Goal: Information Seeking & Learning: Learn about a topic

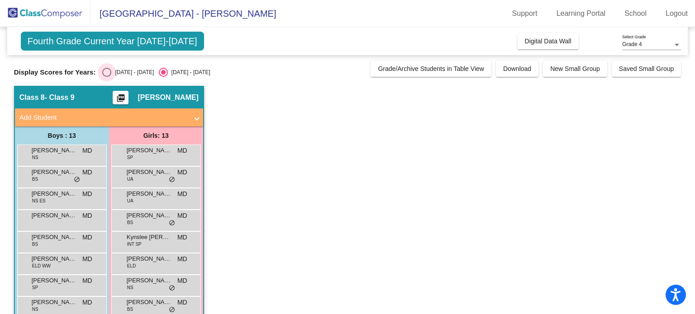
click at [105, 70] on div "Select an option" at bounding box center [106, 72] width 9 height 9
click at [106, 77] on input "[DATE] - [DATE]" at bounding box center [106, 77] width 0 height 0
radio input "true"
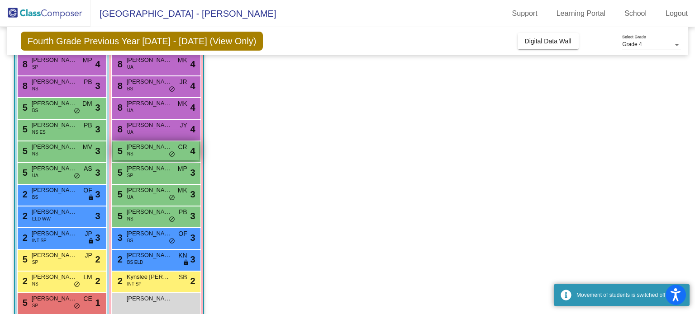
scroll to position [127, 0]
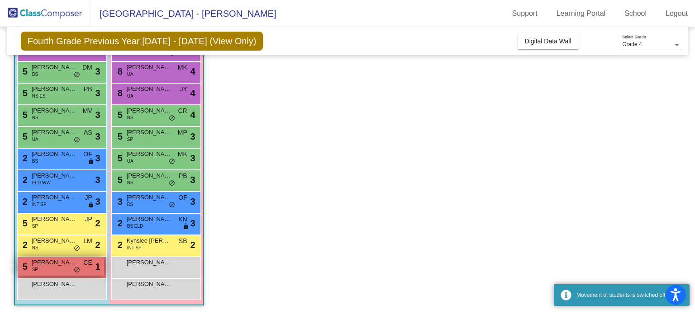
click at [68, 270] on div "5 [PERSON_NAME] SP CE lock do_not_disturb_alt 1" at bounding box center [61, 266] width 86 height 19
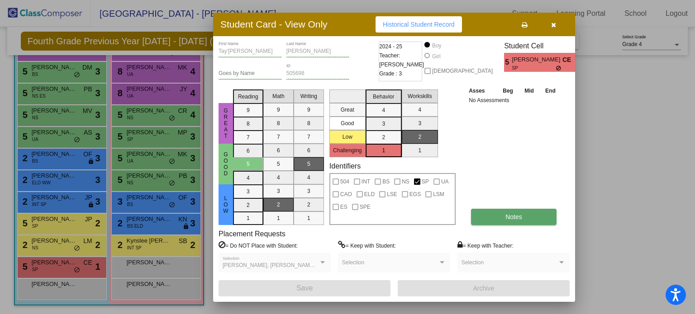
click at [495, 217] on button "Notes" at bounding box center [514, 217] width 86 height 16
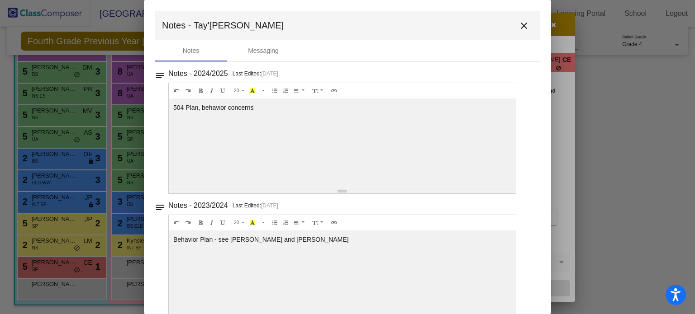
click at [519, 25] on mat-icon "close" at bounding box center [524, 25] width 11 height 11
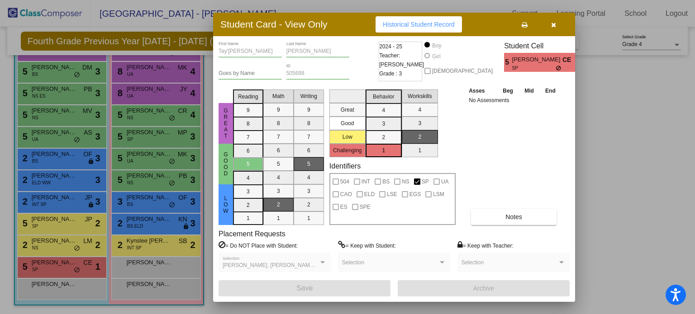
click at [553, 23] on icon "button" at bounding box center [553, 25] width 5 height 6
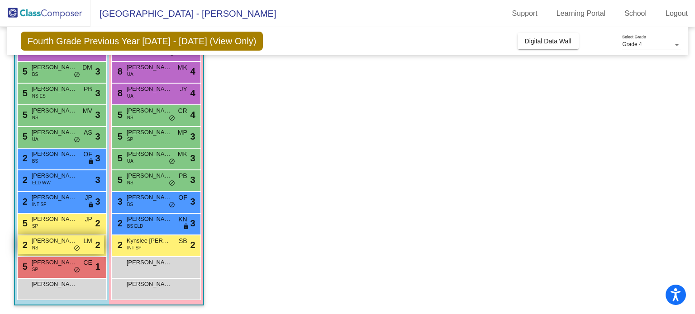
click at [59, 244] on span "[PERSON_NAME]" at bounding box center [54, 241] width 45 height 9
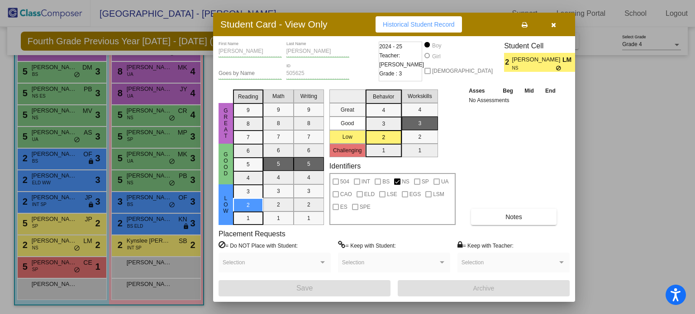
click at [556, 23] on icon "button" at bounding box center [553, 25] width 5 height 6
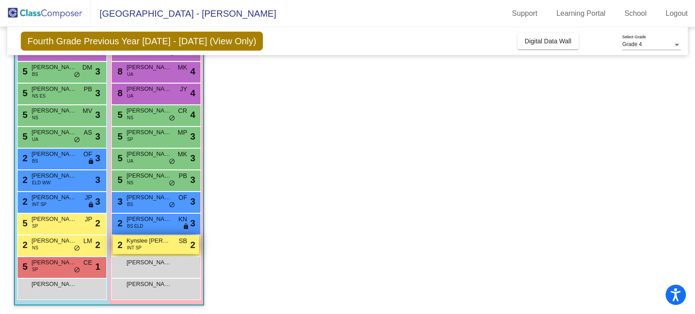
scroll to position [0, 0]
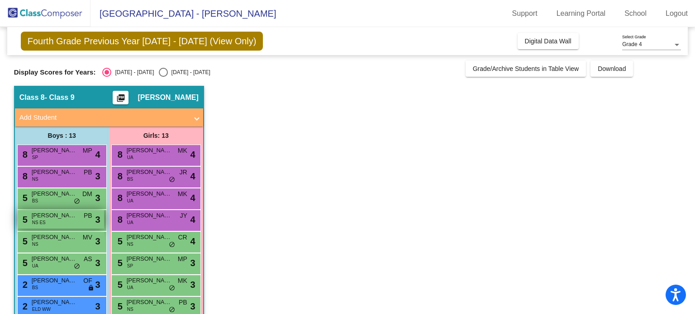
click at [64, 215] on span "[PERSON_NAME]" at bounding box center [54, 215] width 45 height 9
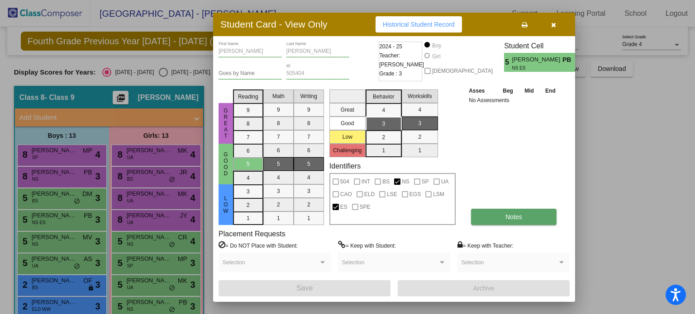
click at [507, 219] on span "Notes" at bounding box center [513, 217] width 17 height 7
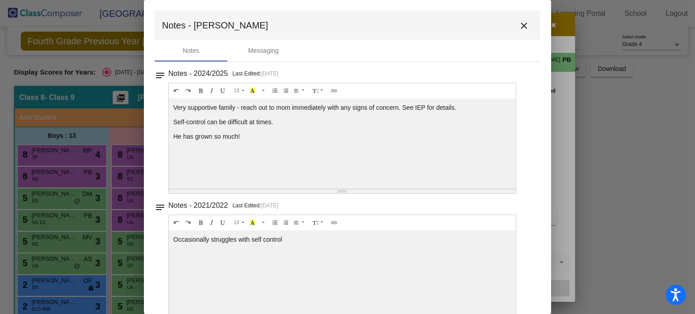
click at [521, 22] on mat-icon "close" at bounding box center [524, 25] width 11 height 11
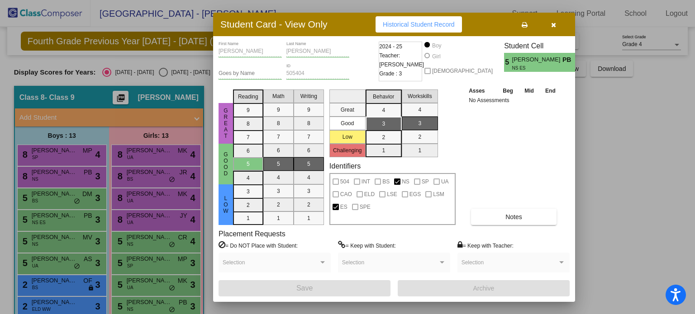
click at [553, 23] on icon "button" at bounding box center [553, 25] width 5 height 6
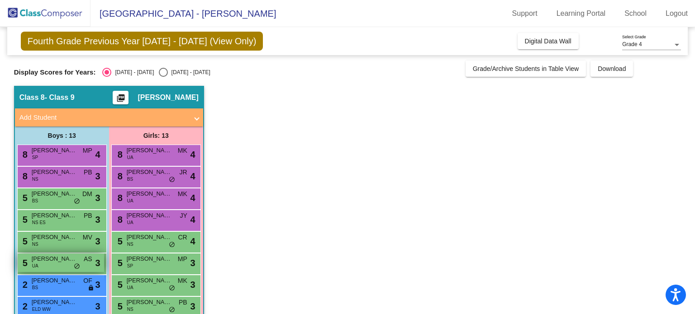
click at [68, 262] on span "[PERSON_NAME]" at bounding box center [54, 259] width 45 height 9
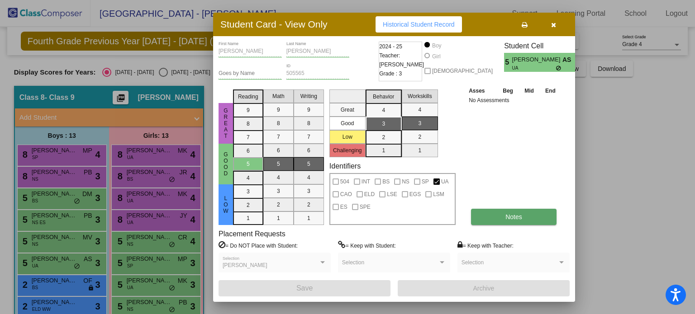
click at [500, 214] on button "Notes" at bounding box center [514, 217] width 86 height 16
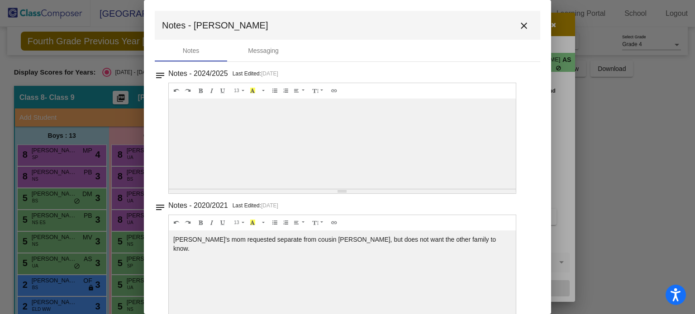
click at [524, 22] on mat-icon "close" at bounding box center [524, 25] width 11 height 11
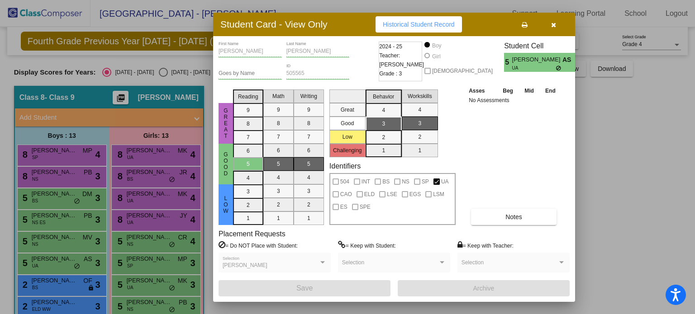
click at [556, 24] on button "button" at bounding box center [553, 24] width 29 height 16
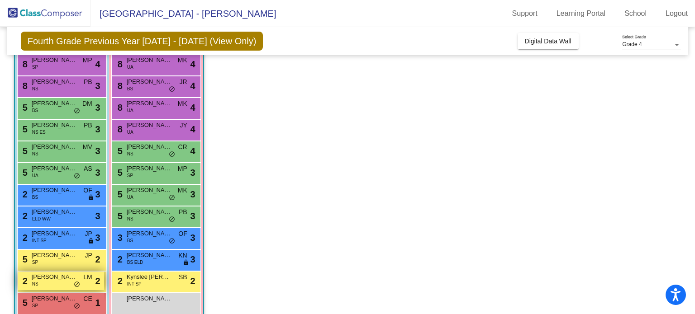
scroll to position [127, 0]
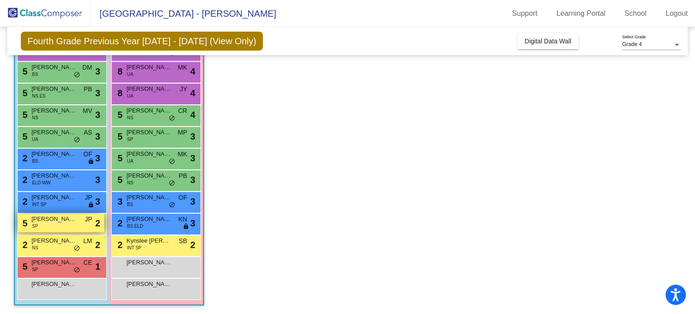
click at [79, 225] on div "5 [PERSON_NAME] SP JP lock do_not_disturb_alt 2" at bounding box center [61, 223] width 86 height 19
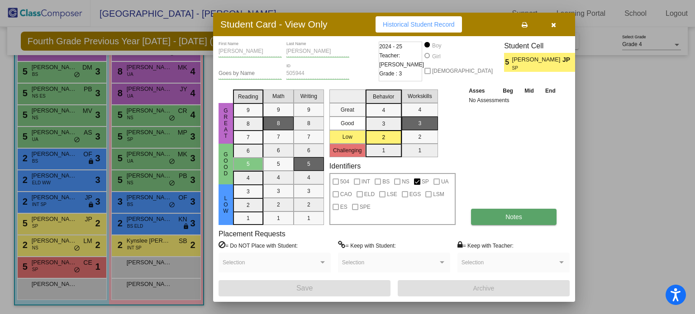
click at [505, 213] on button "Notes" at bounding box center [514, 217] width 86 height 16
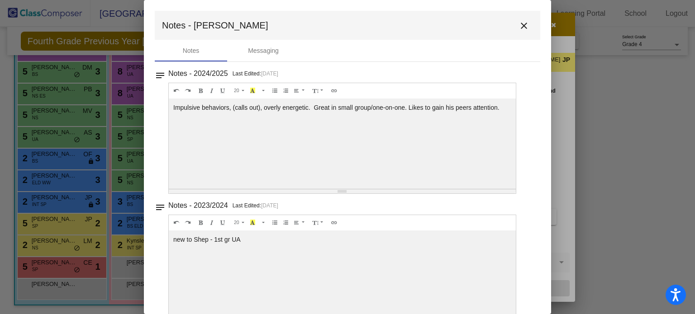
click at [522, 29] on mat-icon "close" at bounding box center [524, 25] width 11 height 11
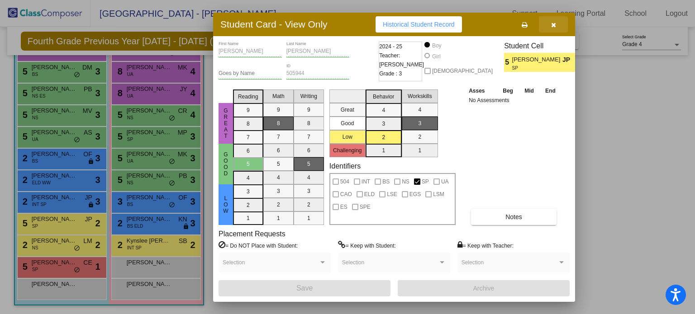
click at [556, 24] on icon "button" at bounding box center [553, 25] width 5 height 6
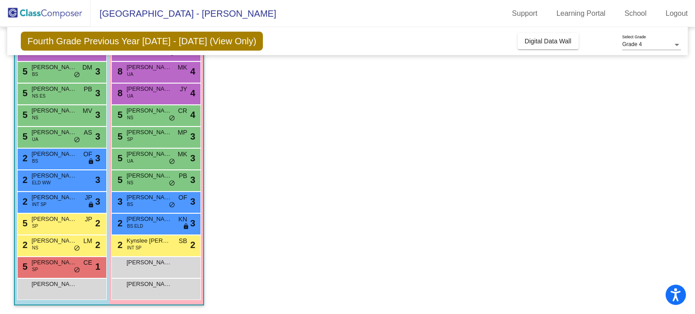
scroll to position [81, 0]
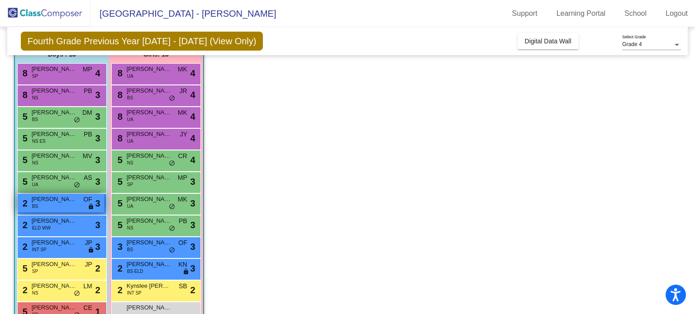
click at [63, 203] on span "[PERSON_NAME] [PERSON_NAME]" at bounding box center [54, 199] width 45 height 9
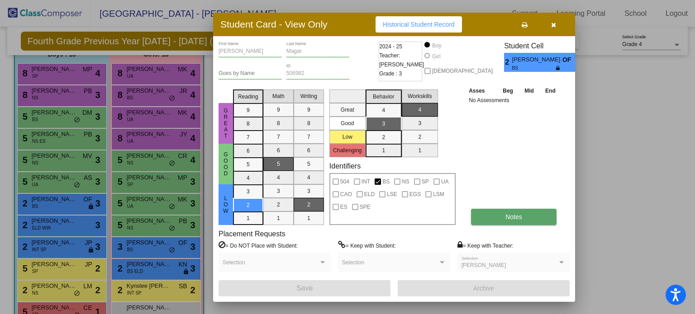
click at [505, 214] on button "Notes" at bounding box center [514, 217] width 86 height 16
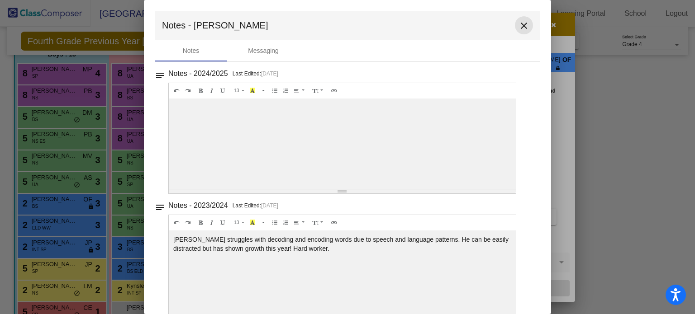
click at [521, 25] on mat-icon "close" at bounding box center [524, 25] width 11 height 11
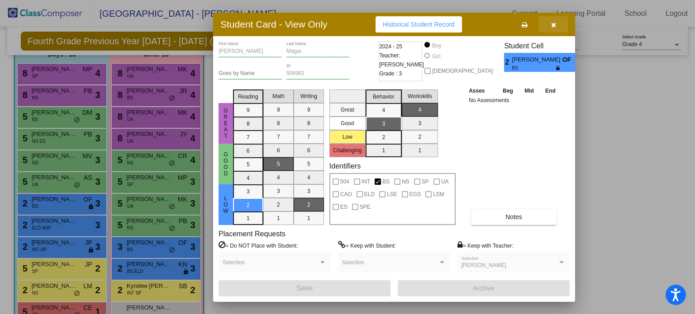
click at [557, 21] on button "button" at bounding box center [553, 24] width 29 height 16
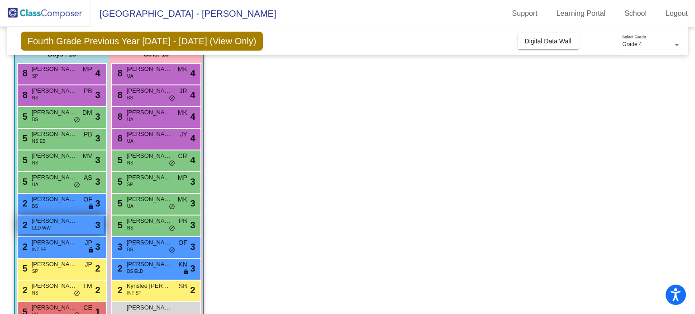
click at [49, 230] on span "ELD WW" at bounding box center [41, 228] width 19 height 7
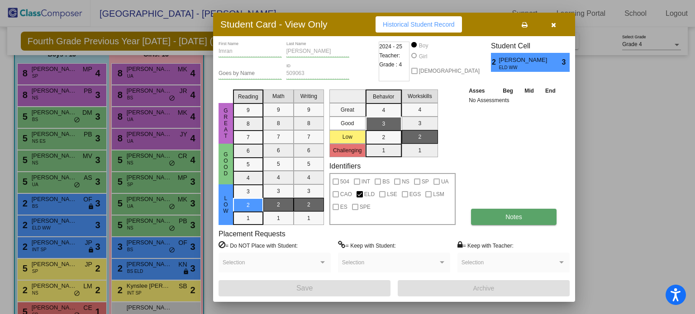
click at [481, 217] on button "Notes" at bounding box center [514, 217] width 86 height 16
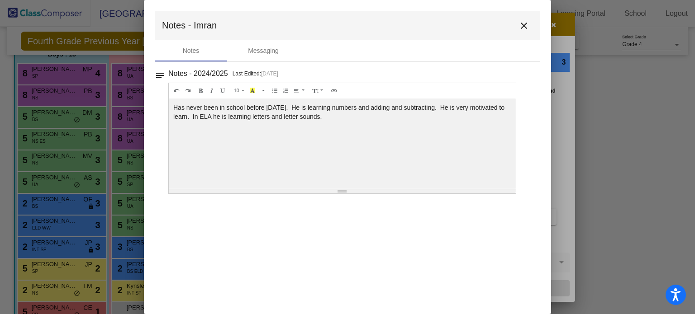
click at [523, 25] on mat-icon "close" at bounding box center [524, 25] width 11 height 11
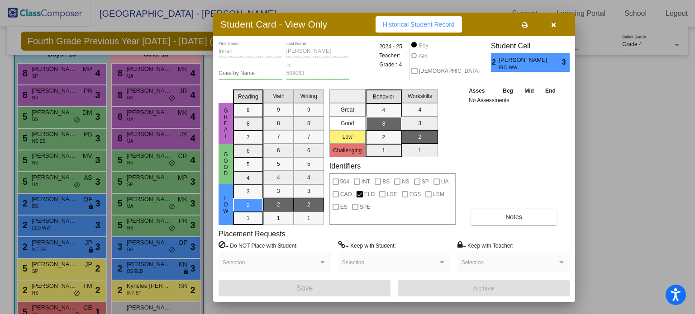
click at [554, 24] on icon "button" at bounding box center [553, 25] width 5 height 6
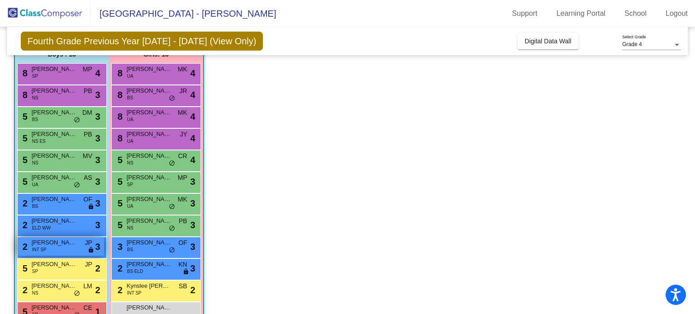
click at [68, 247] on span "[PERSON_NAME]" at bounding box center [54, 242] width 45 height 9
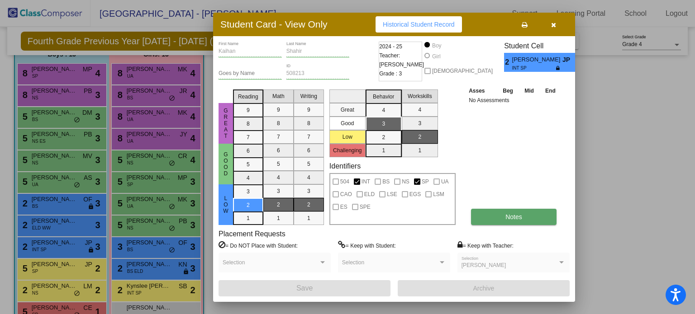
click at [508, 212] on button "Notes" at bounding box center [514, 217] width 86 height 16
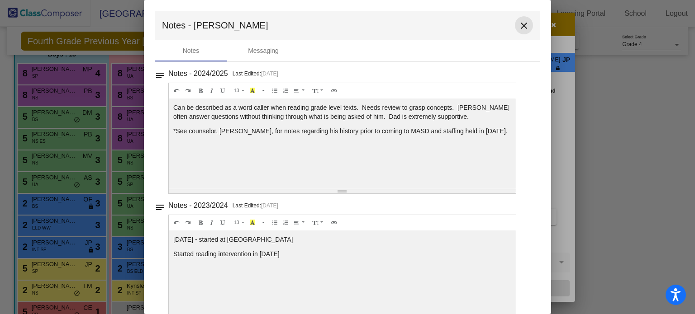
click at [519, 23] on mat-icon "close" at bounding box center [524, 25] width 11 height 11
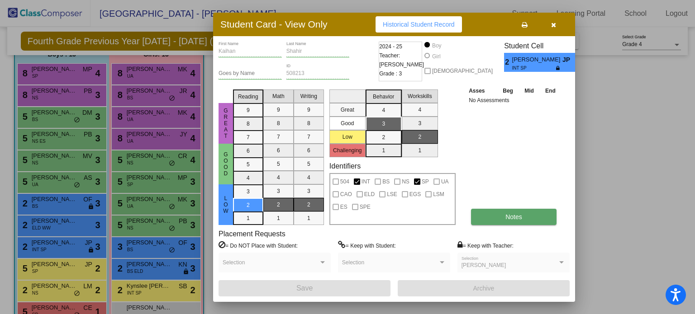
click at [536, 213] on button "Notes" at bounding box center [514, 217] width 86 height 16
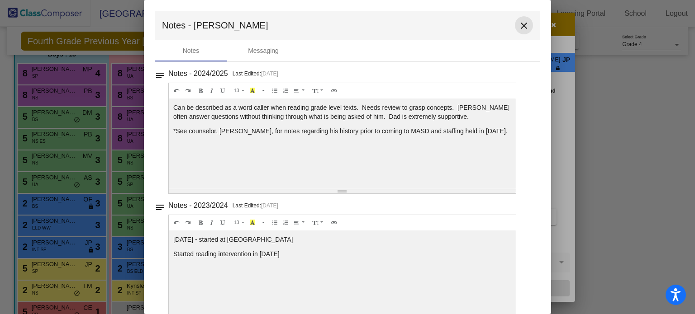
click at [519, 25] on mat-icon "close" at bounding box center [524, 25] width 11 height 11
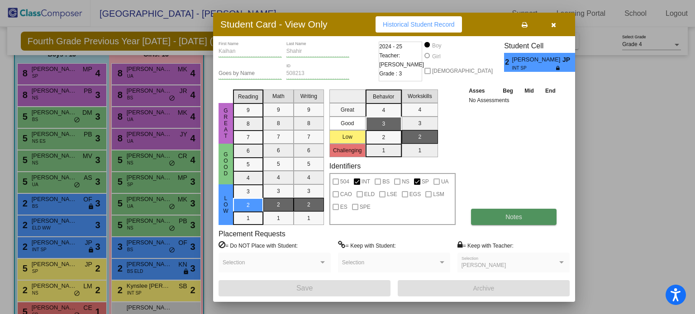
click at [554, 218] on button "Notes" at bounding box center [514, 217] width 86 height 16
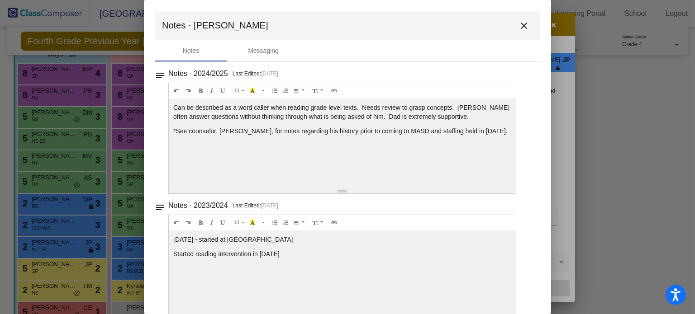
drag, startPoint x: 523, startPoint y: 26, endPoint x: 519, endPoint y: 30, distance: 5.2
click at [523, 26] on mat-icon "close" at bounding box center [524, 25] width 11 height 11
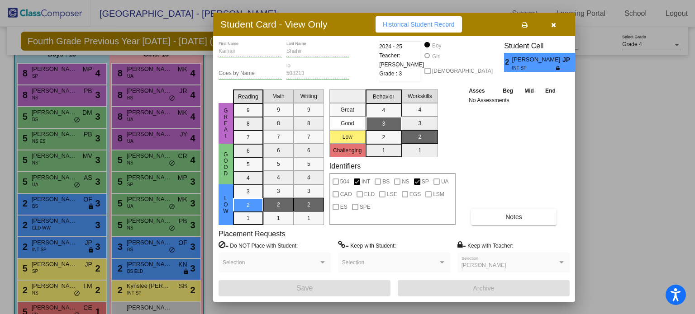
click at [556, 23] on button "button" at bounding box center [553, 24] width 29 height 16
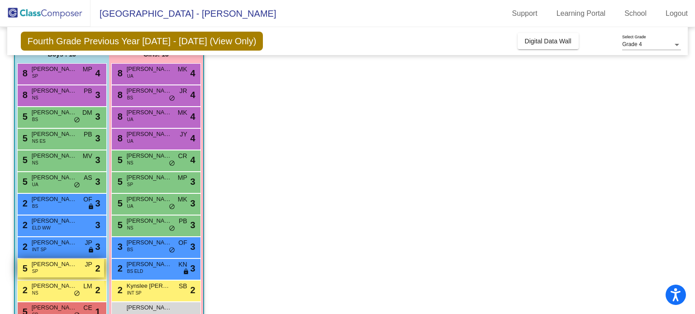
click at [55, 269] on div "5 [PERSON_NAME] SP JP lock do_not_disturb_alt 2" at bounding box center [61, 268] width 86 height 19
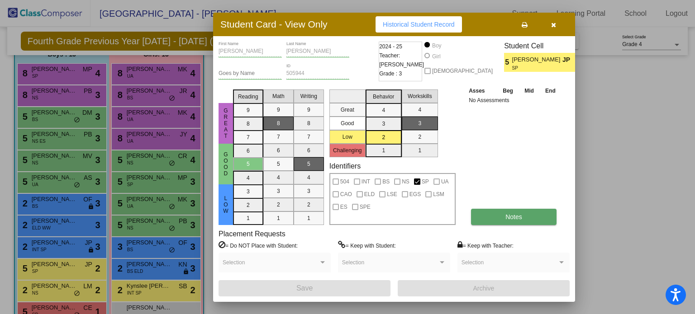
click at [518, 215] on span "Notes" at bounding box center [513, 217] width 17 height 7
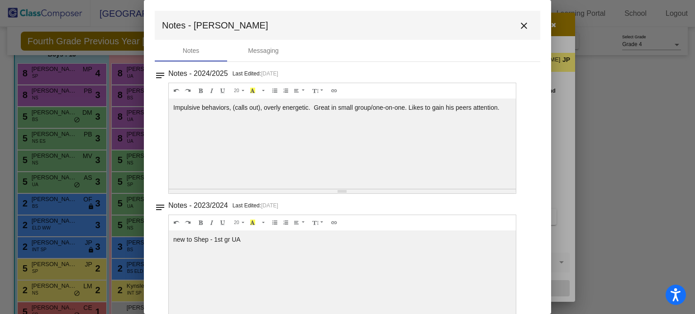
click at [522, 22] on mat-icon "close" at bounding box center [524, 25] width 11 height 11
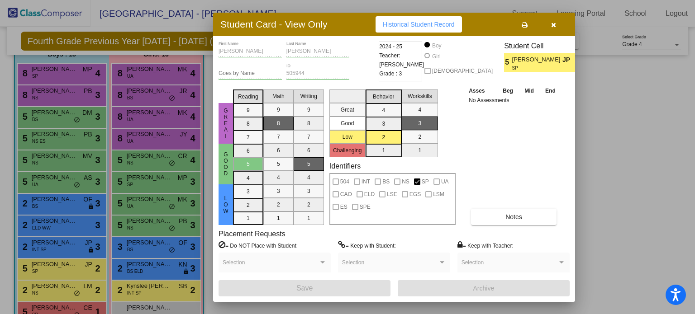
click at [550, 22] on button "button" at bounding box center [553, 24] width 29 height 16
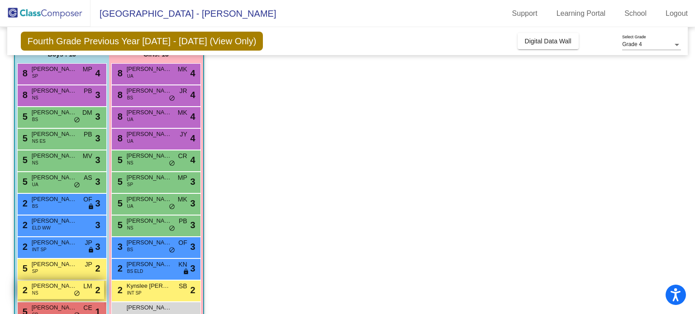
click at [47, 289] on span "[PERSON_NAME]" at bounding box center [54, 286] width 45 height 9
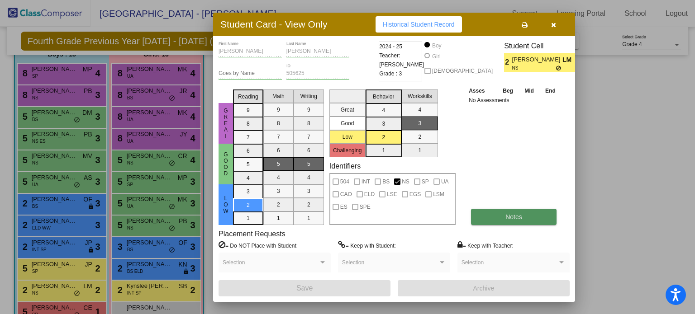
click at [525, 222] on button "Notes" at bounding box center [514, 217] width 86 height 16
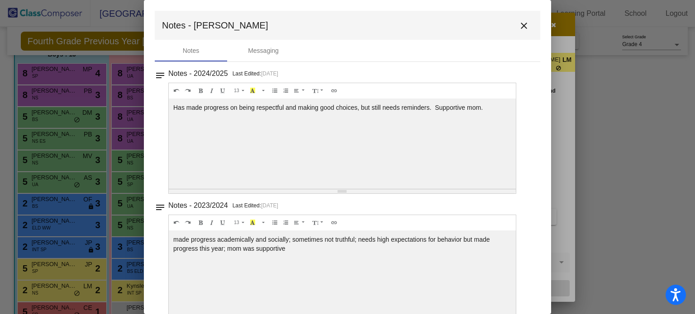
click at [524, 30] on mat-icon "close" at bounding box center [524, 25] width 11 height 11
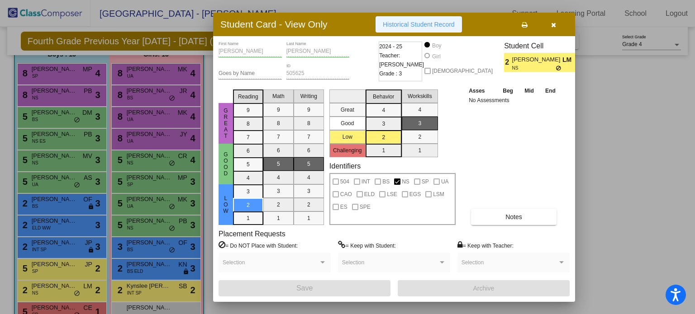
click at [411, 22] on span "Historical Student Record" at bounding box center [419, 24] width 72 height 7
click at [556, 24] on icon "button" at bounding box center [553, 25] width 5 height 6
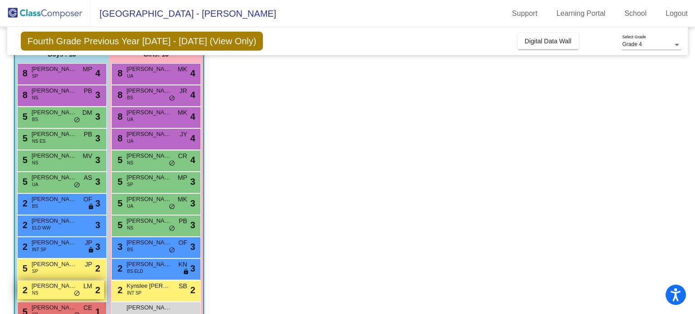
click at [69, 288] on span "[PERSON_NAME]" at bounding box center [54, 286] width 45 height 9
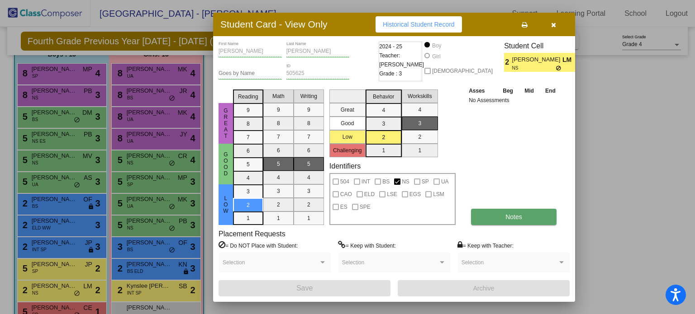
click at [496, 215] on button "Notes" at bounding box center [514, 217] width 86 height 16
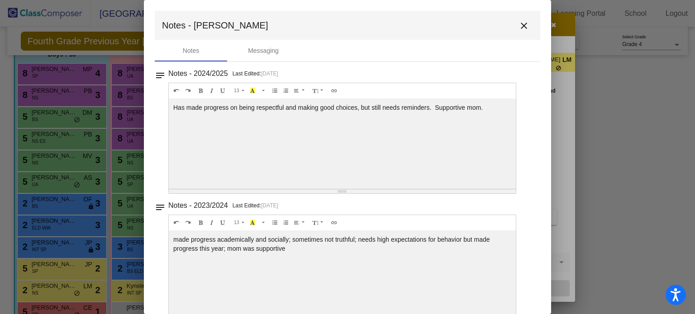
click at [521, 26] on mat-icon "close" at bounding box center [524, 25] width 11 height 11
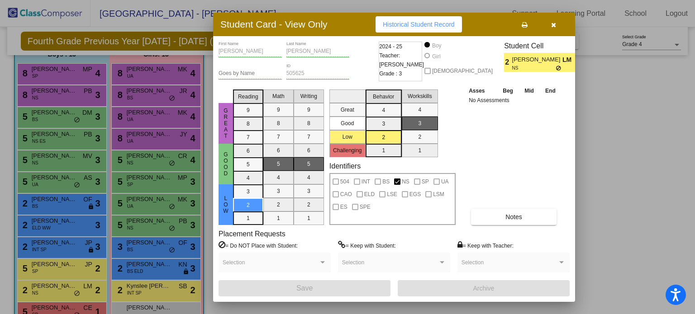
click at [554, 24] on icon "button" at bounding box center [553, 25] width 5 height 6
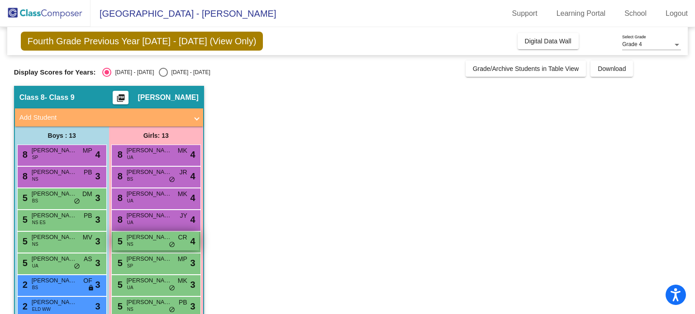
scroll to position [45, 0]
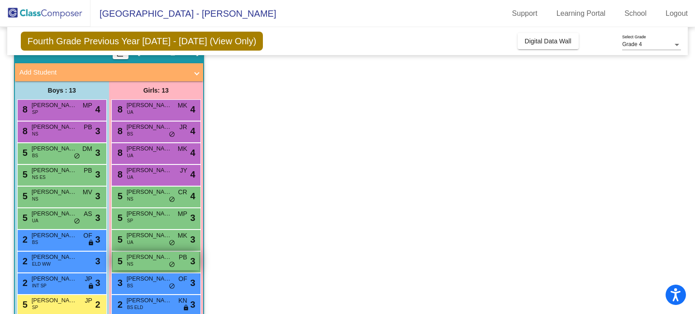
click at [149, 262] on div "5 [PERSON_NAME] PB lock do_not_disturb_alt 3" at bounding box center [156, 261] width 86 height 19
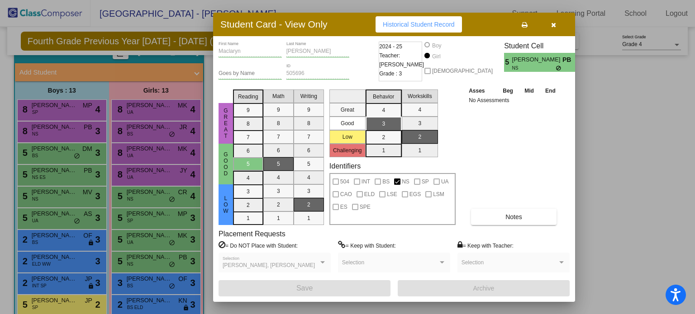
click at [252, 246] on label "= Do NOT Place with Student:" at bounding box center [258, 245] width 79 height 9
click at [522, 210] on button "Notes" at bounding box center [514, 217] width 86 height 16
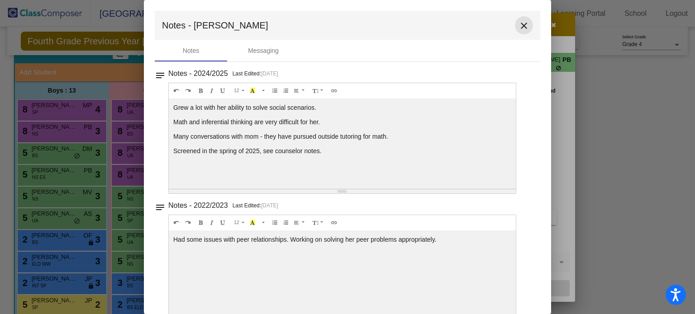
click at [520, 28] on mat-icon "close" at bounding box center [524, 25] width 11 height 11
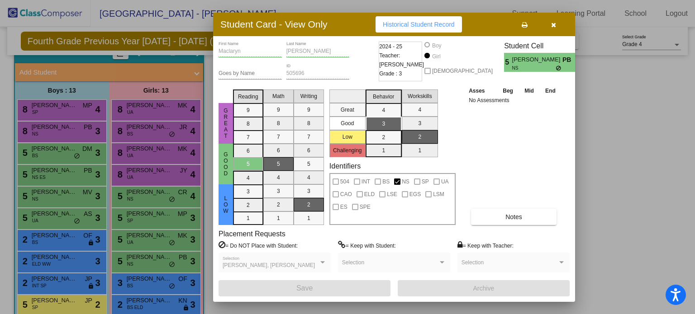
click at [557, 27] on button "button" at bounding box center [553, 24] width 29 height 16
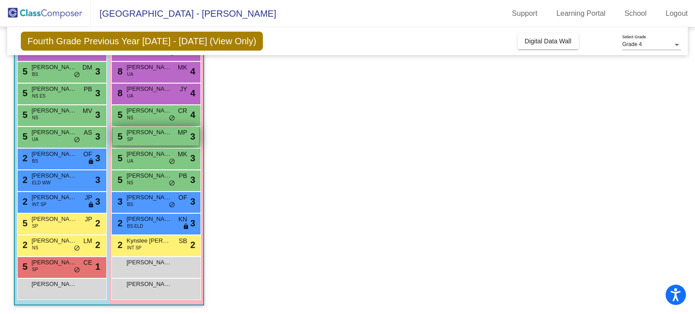
scroll to position [0, 0]
